Goal: Task Accomplishment & Management: Manage account settings

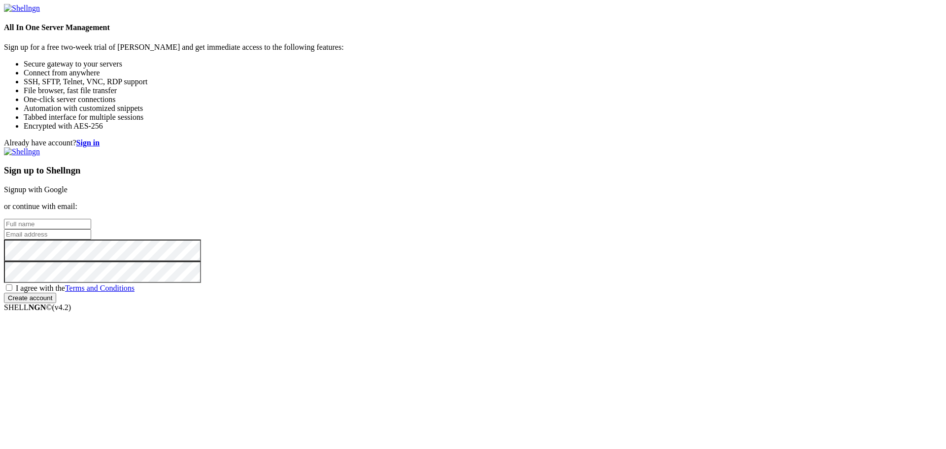
click at [68, 185] on link "Signup with Google" at bounding box center [36, 189] width 64 height 8
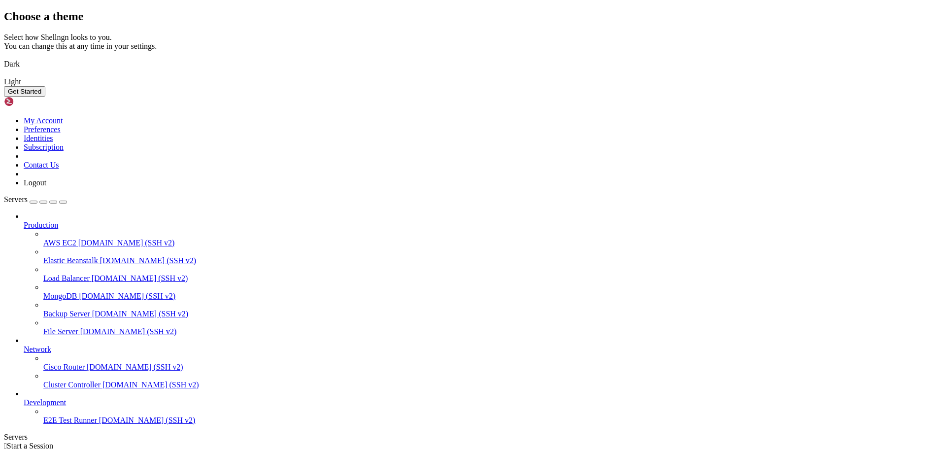
click at [4, 58] on img at bounding box center [4, 58] width 0 height 0
click at [45, 97] on button "Get Started" at bounding box center [24, 91] width 41 height 10
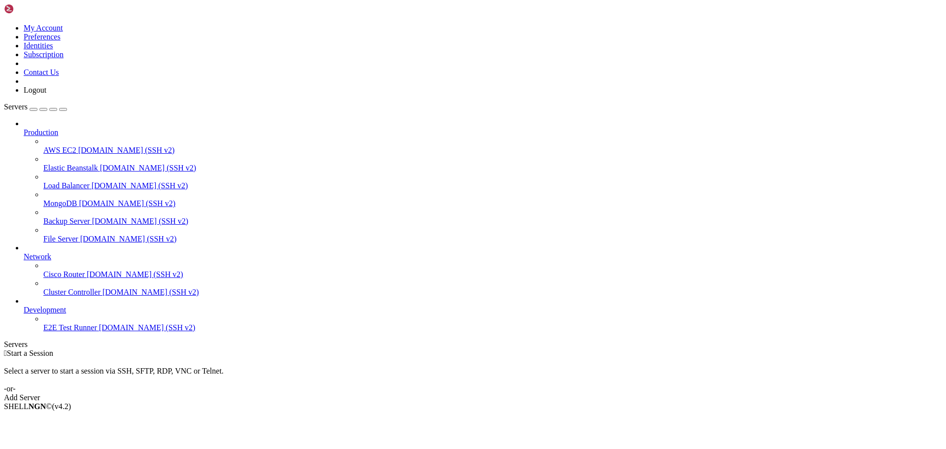
click at [541, 393] on div "Add Server" at bounding box center [473, 397] width 938 height 9
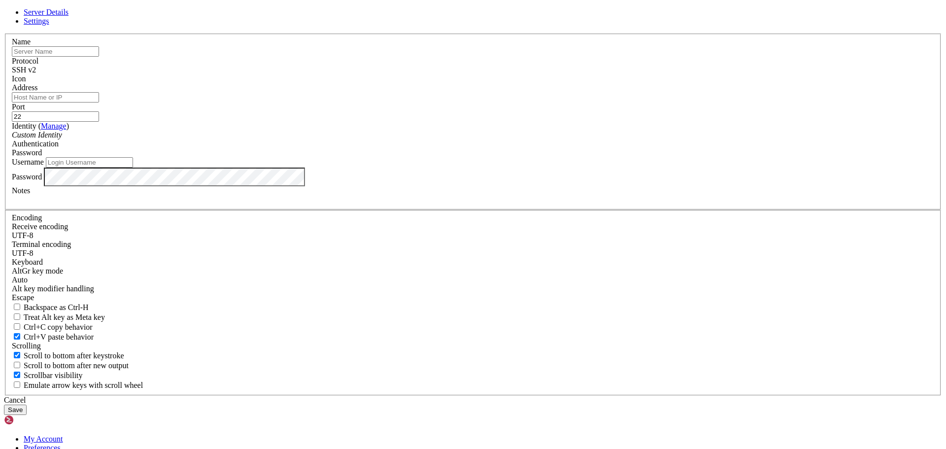
click at [551, 74] on div "SSH v2" at bounding box center [473, 70] width 923 height 9
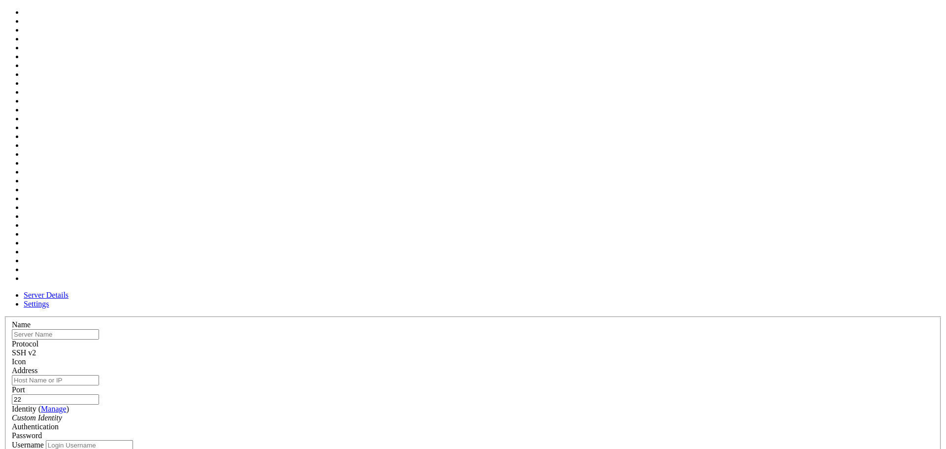
click at [594, 366] on div at bounding box center [473, 366] width 923 height 0
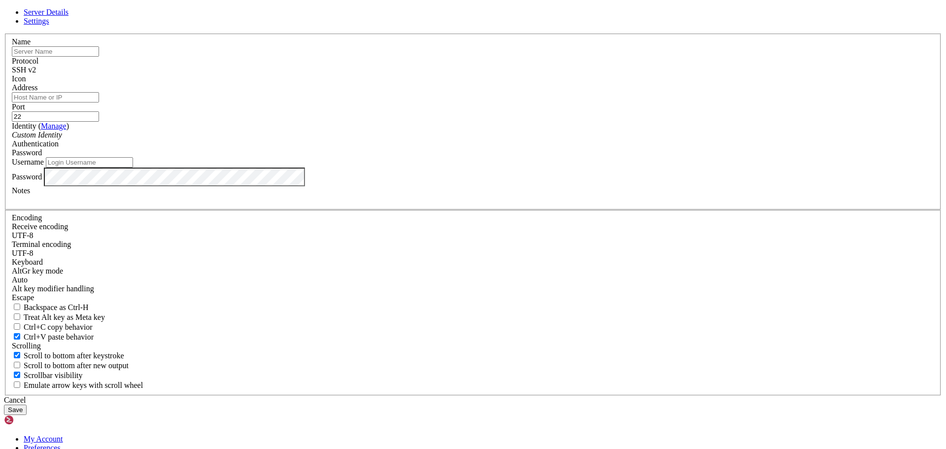
click at [594, 83] on div at bounding box center [473, 83] width 923 height 0
click at [4, 34] on icon at bounding box center [4, 34] width 0 height 0
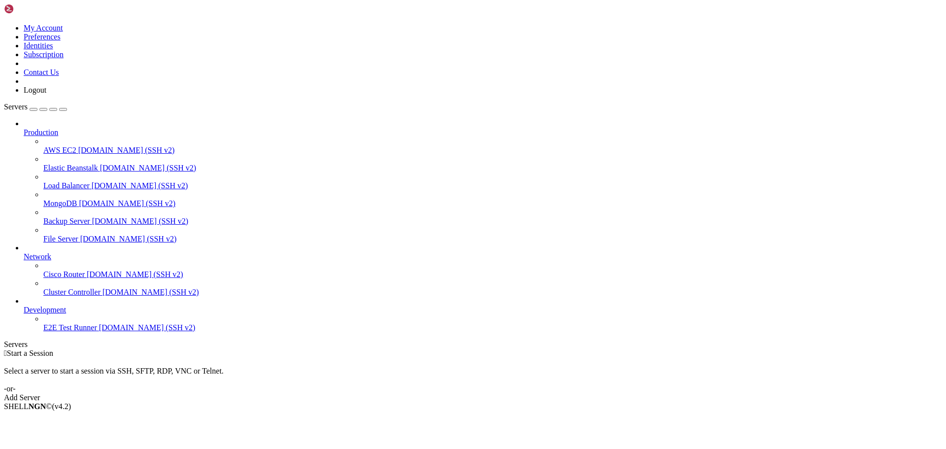
click at [4, 24] on icon at bounding box center [4, 24] width 0 height 0
click at [64, 59] on link "Subscription" at bounding box center [44, 54] width 40 height 8
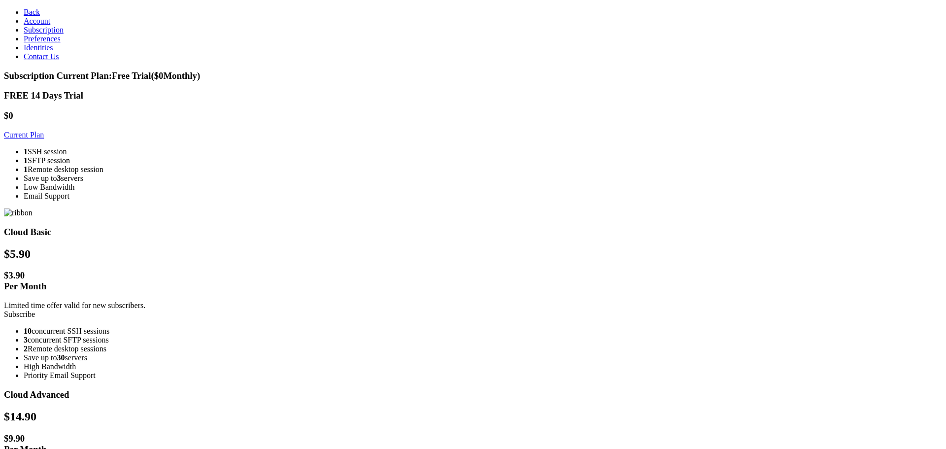
click at [49, 43] on span "Preferences" at bounding box center [42, 38] width 37 height 8
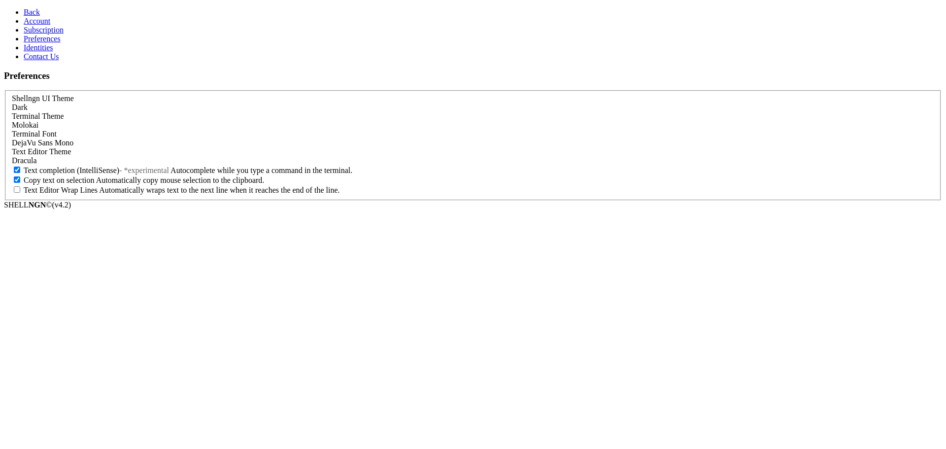
click at [40, 52] on span "Identities" at bounding box center [39, 47] width 30 height 8
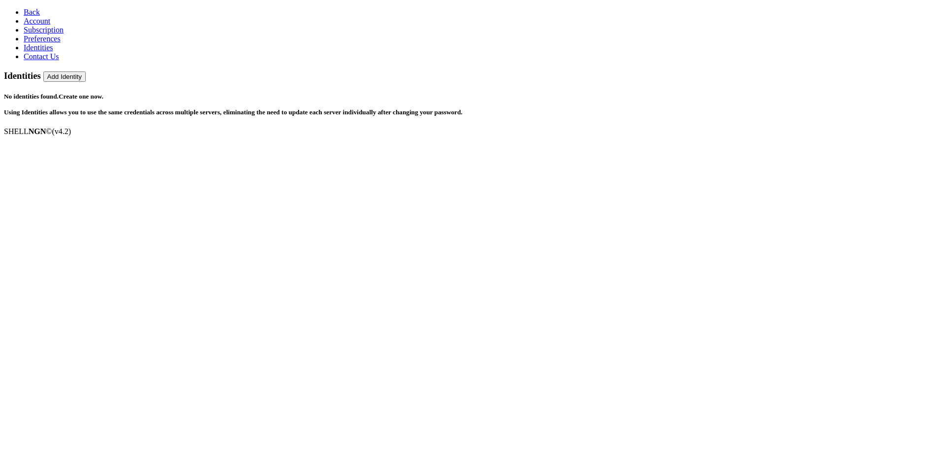
click at [34, 25] on span "Account" at bounding box center [37, 21] width 27 height 8
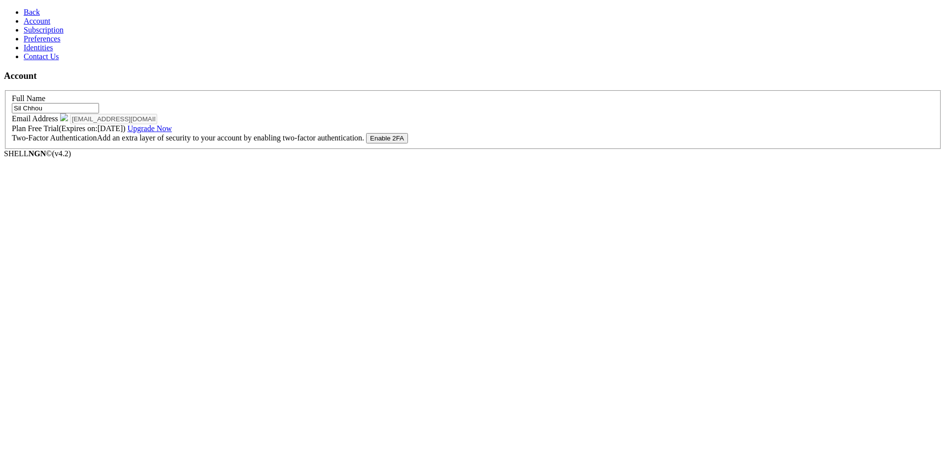
click at [24, 11] on icon at bounding box center [24, 12] width 0 height 8
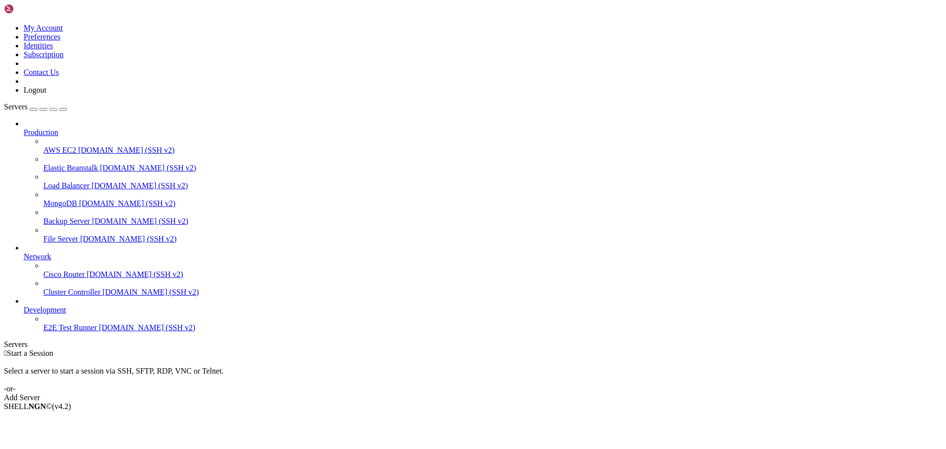
click at [65, 270] on span "Cisco Router" at bounding box center [63, 274] width 41 height 8
click at [87, 274] on span "[DOMAIN_NAME] (SSH v2)" at bounding box center [135, 274] width 97 height 8
click at [61, 146] on span "AWS EC2" at bounding box center [59, 150] width 33 height 8
click at [54, 164] on span "Elastic Beanstalk" at bounding box center [70, 168] width 55 height 8
click at [53, 181] on span "Load Balancer" at bounding box center [66, 185] width 46 height 8
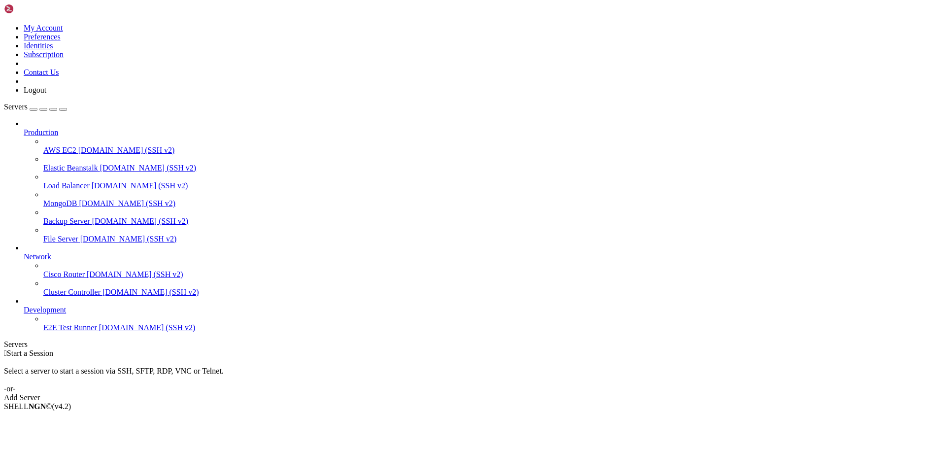
click at [79, 199] on span "[DOMAIN_NAME] (SSH v2)" at bounding box center [127, 203] width 97 height 8
click at [54, 217] on span "Backup Server" at bounding box center [66, 221] width 47 height 8
click at [57, 235] on span "File Server" at bounding box center [60, 239] width 35 height 8
click at [51, 252] on span "Network" at bounding box center [38, 256] width 28 height 8
click at [24, 252] on icon at bounding box center [24, 252] width 0 height 0
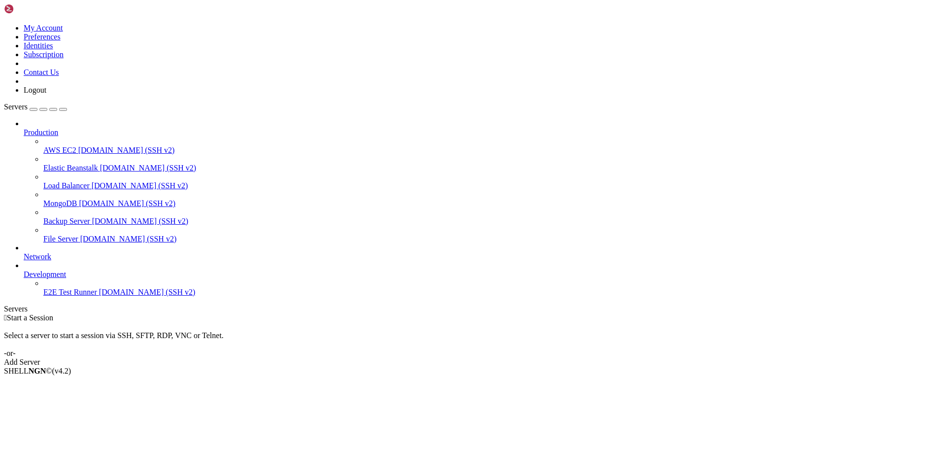
click at [24, 252] on icon at bounding box center [24, 252] width 0 height 0
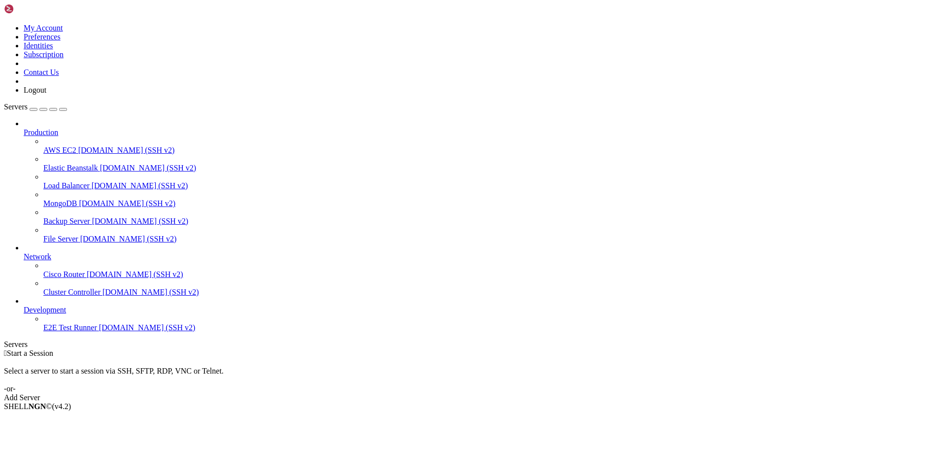
click at [87, 273] on span "[DOMAIN_NAME] (SSH v2)" at bounding box center [135, 274] width 97 height 8
click at [24, 306] on icon at bounding box center [24, 306] width 0 height 0
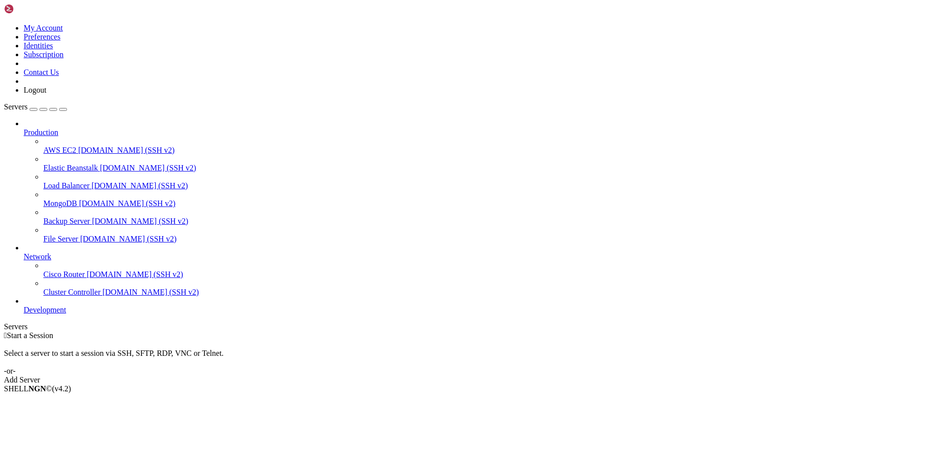
click at [24, 306] on icon at bounding box center [24, 306] width 0 height 0
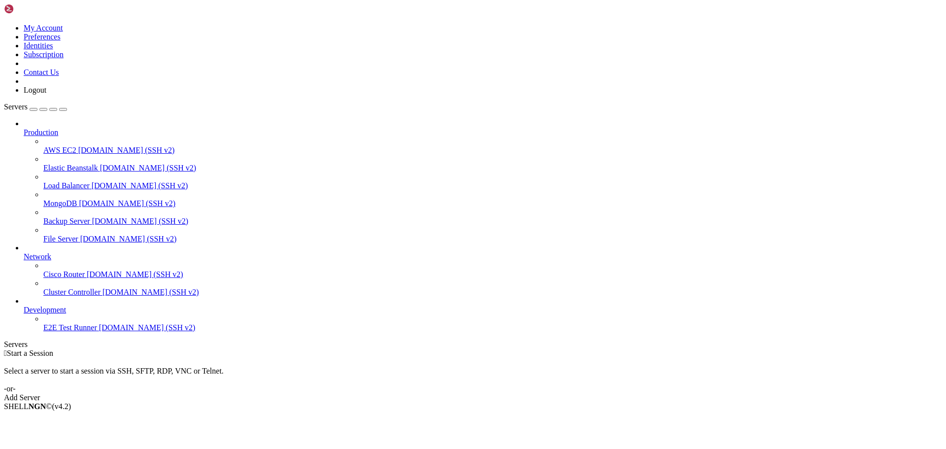
click at [24, 128] on icon at bounding box center [24, 128] width 0 height 0
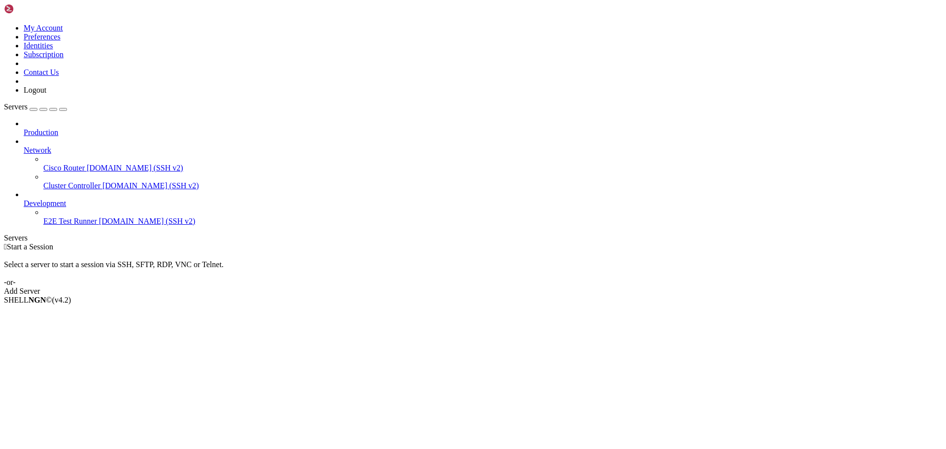
click at [24, 128] on icon at bounding box center [24, 128] width 0 height 0
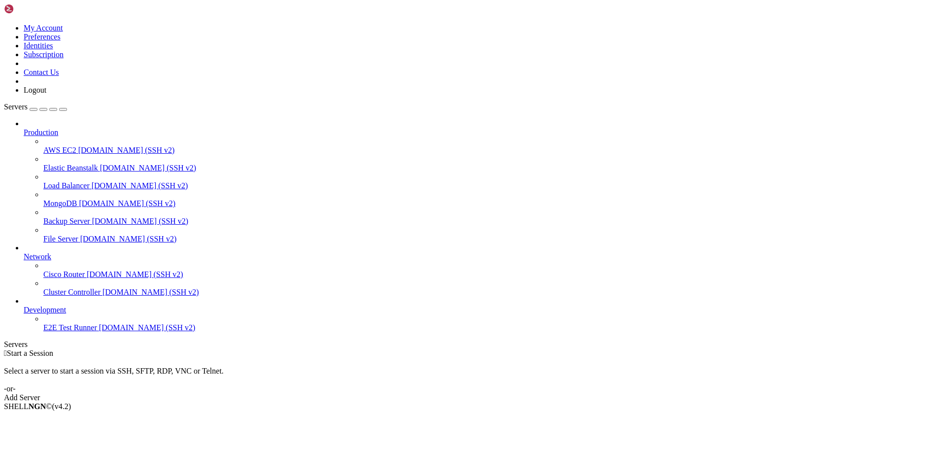
click at [24, 252] on icon at bounding box center [24, 252] width 0 height 0
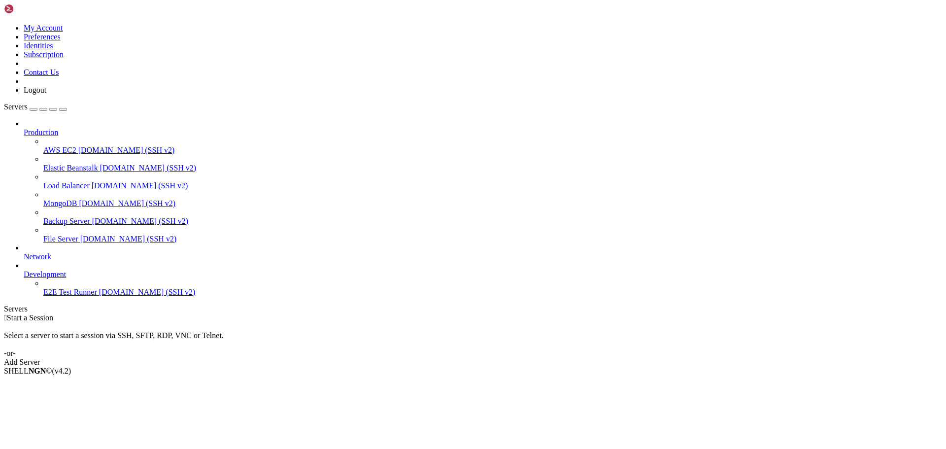
click at [24, 128] on icon at bounding box center [24, 128] width 0 height 0
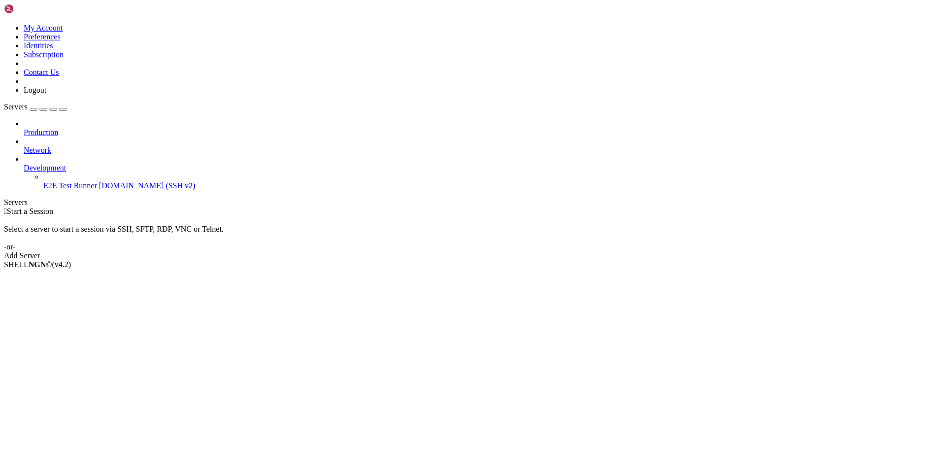
click at [34, 109] on div "button" at bounding box center [34, 109] width 0 height 0
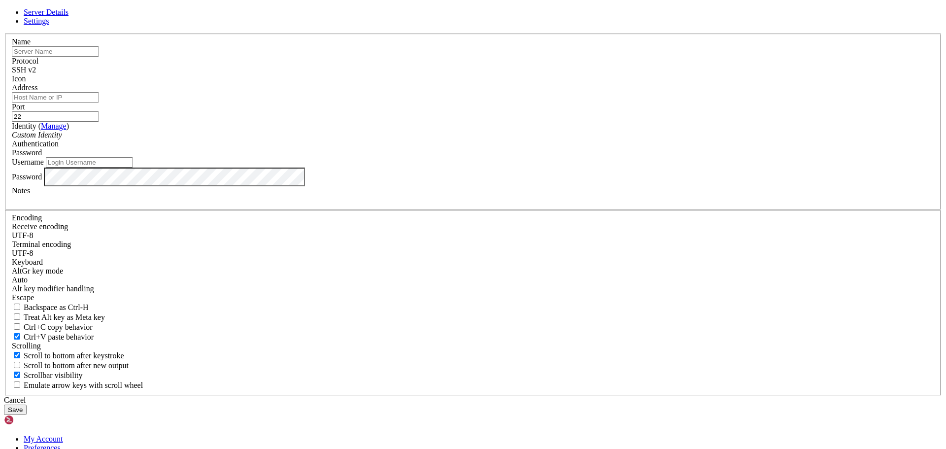
click at [520, 396] on div "Cancel" at bounding box center [473, 400] width 938 height 9
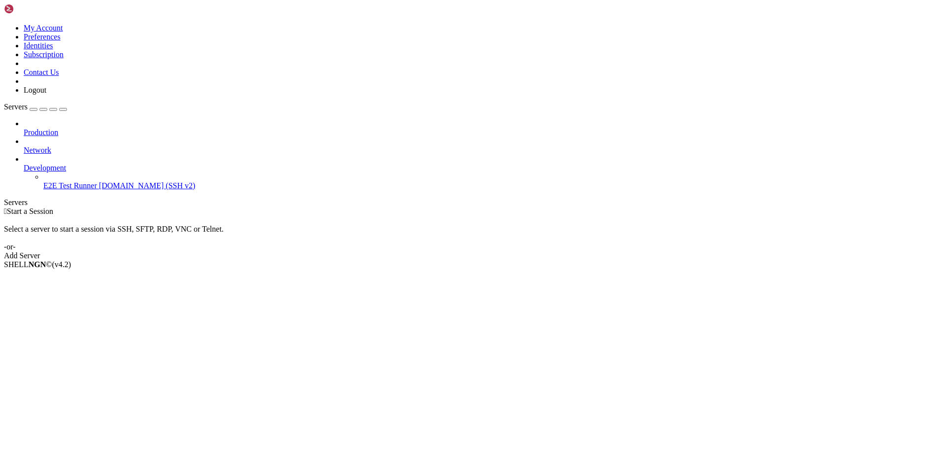
click at [53, 109] on div "button" at bounding box center [53, 109] width 0 height 0
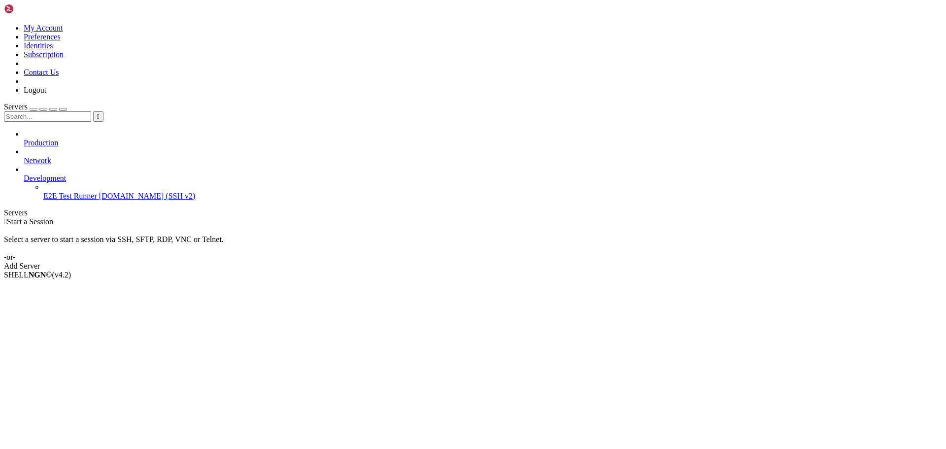
click at [24, 138] on icon at bounding box center [24, 138] width 0 height 0
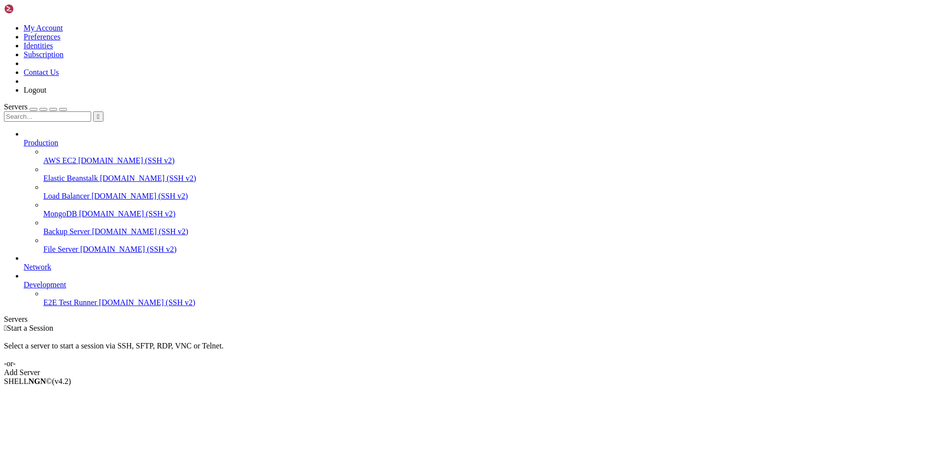
click at [24, 138] on icon at bounding box center [24, 138] width 0 height 0
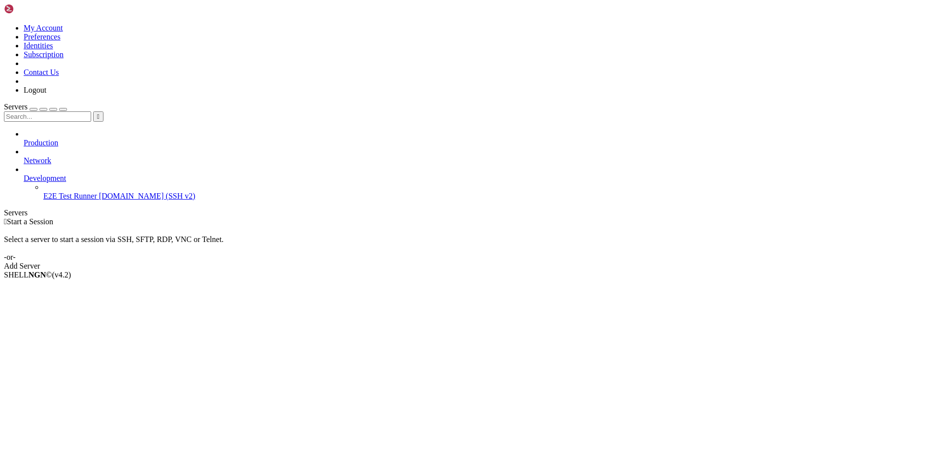
click at [4, 24] on icon at bounding box center [4, 24] width 0 height 0
click at [26, 8] on img at bounding box center [32, 9] width 57 height 10
click at [4, 24] on icon at bounding box center [4, 24] width 0 height 0
click at [46, 94] on link "Logout" at bounding box center [35, 90] width 23 height 8
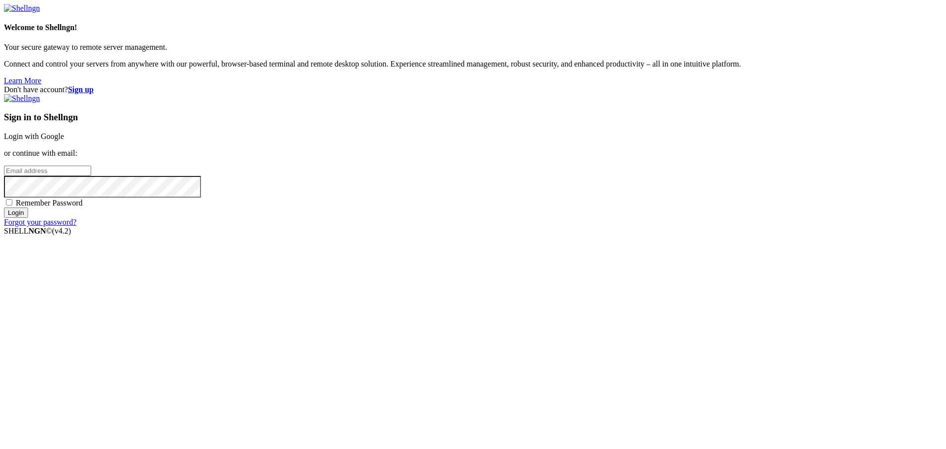
click at [40, 13] on img at bounding box center [22, 8] width 36 height 9
